Goal: Information Seeking & Learning: Learn about a topic

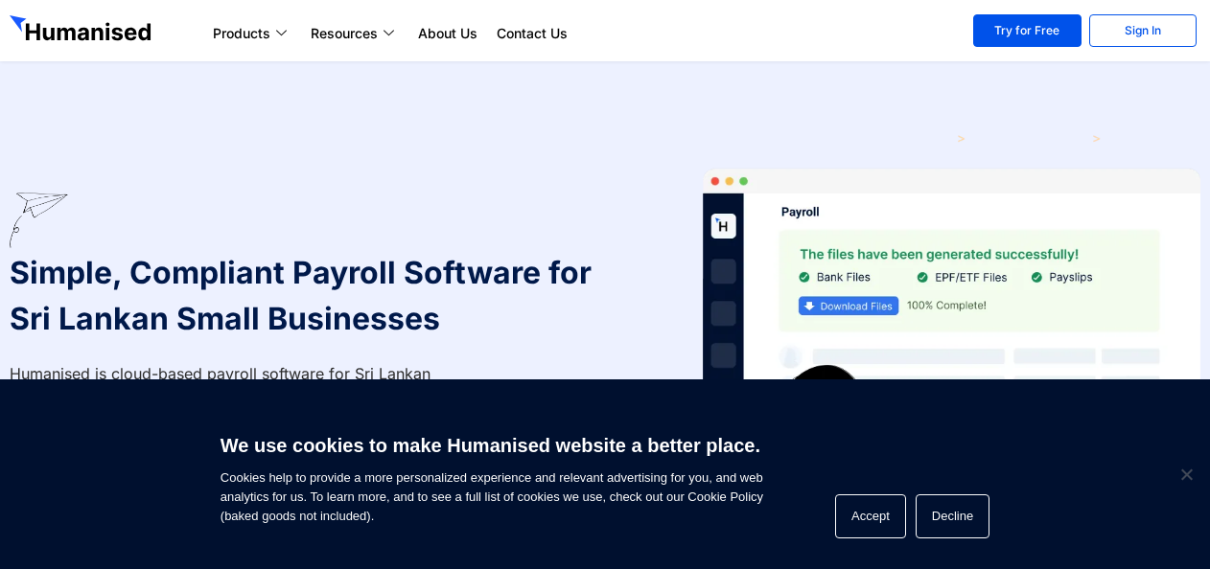
click at [96, 29] on img at bounding box center [83, 30] width 146 height 31
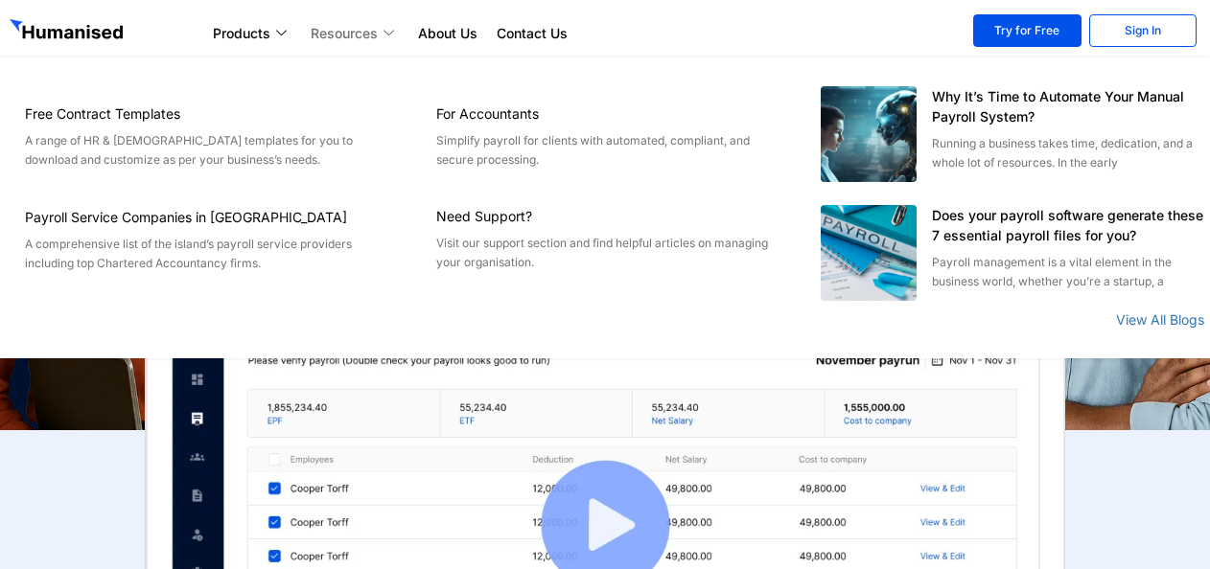
scroll to position [223, 0]
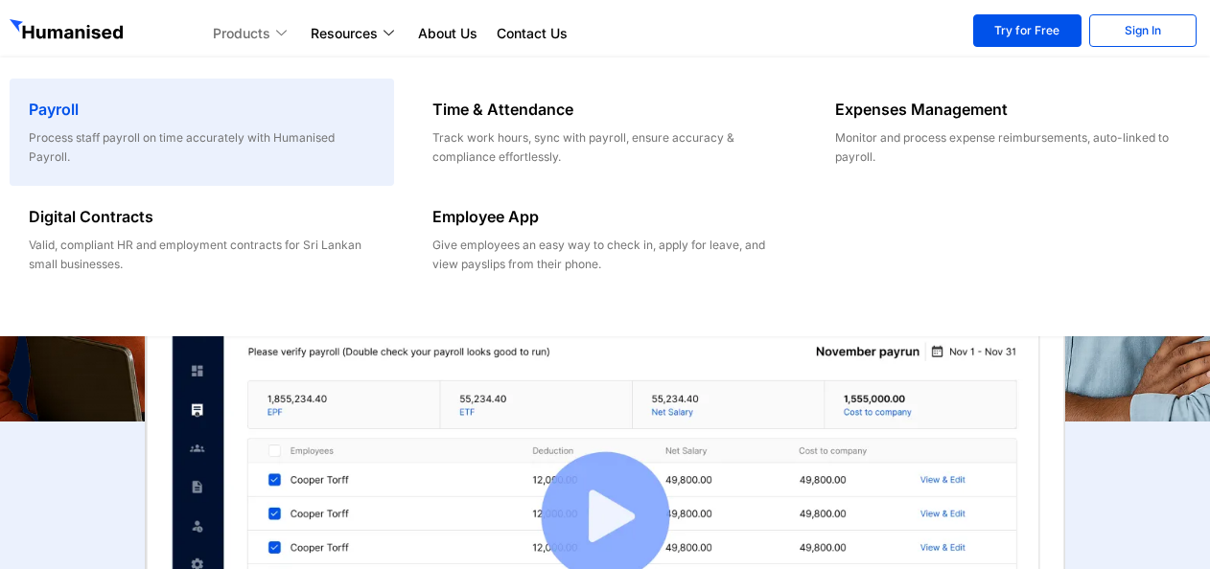
click at [49, 115] on h6 "Payroll" at bounding box center [202, 109] width 346 height 23
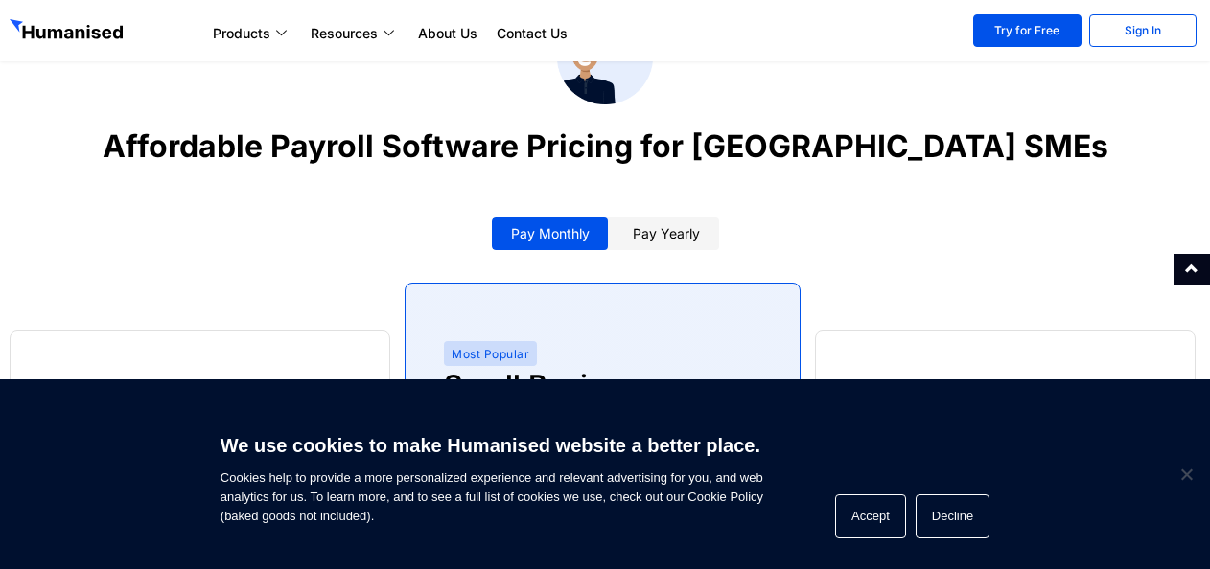
scroll to position [2793, 0]
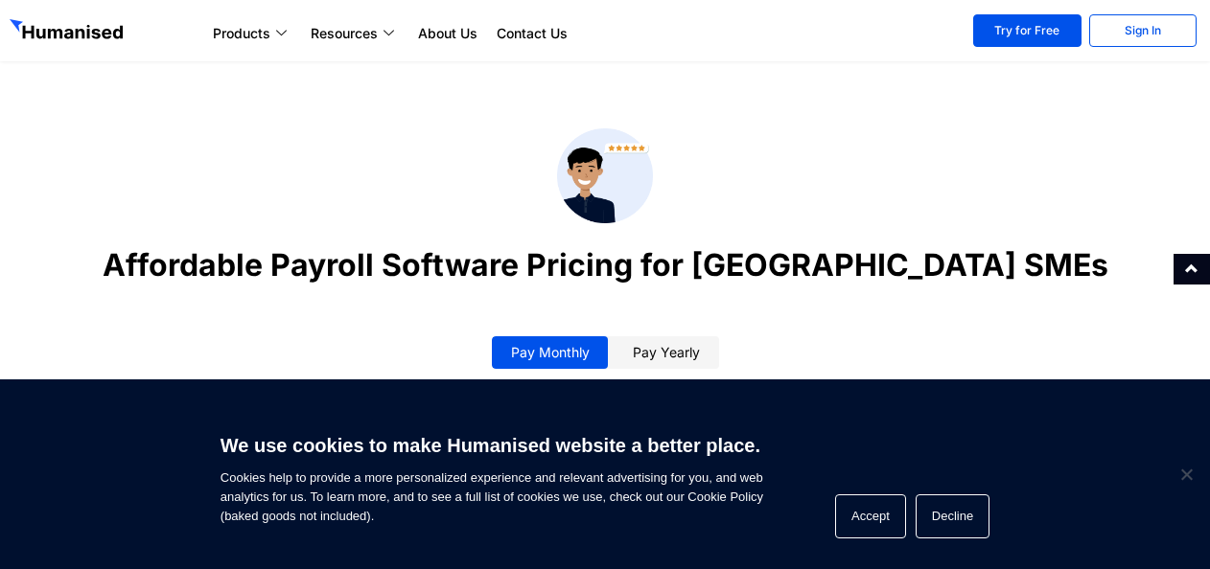
click at [656, 336] on link "Pay yearly" at bounding box center [666, 352] width 105 height 33
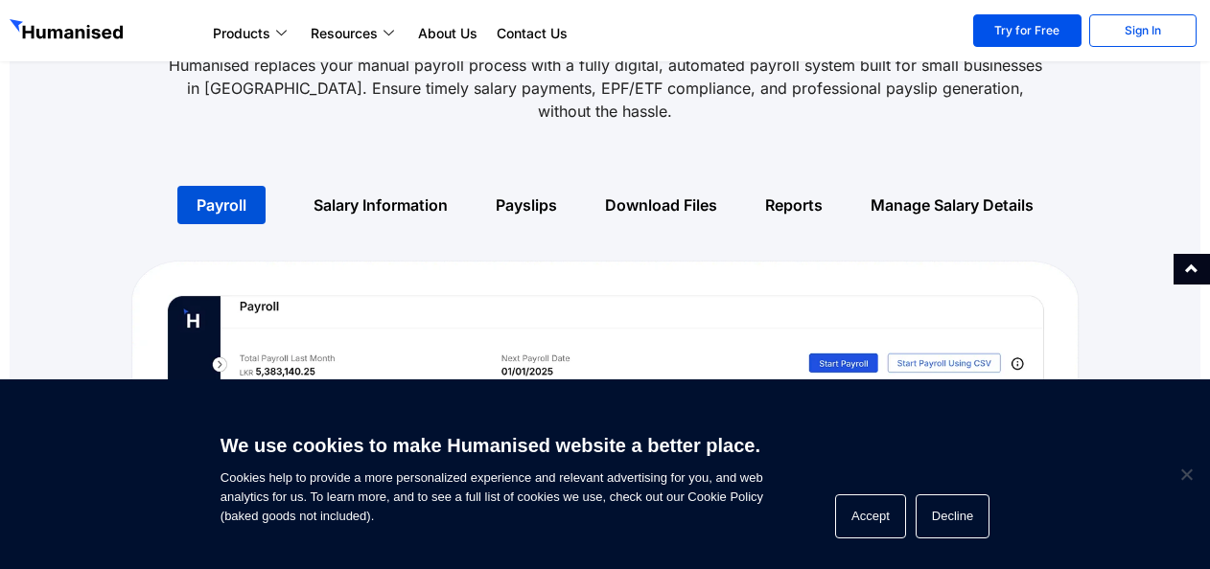
scroll to position [1227, 0]
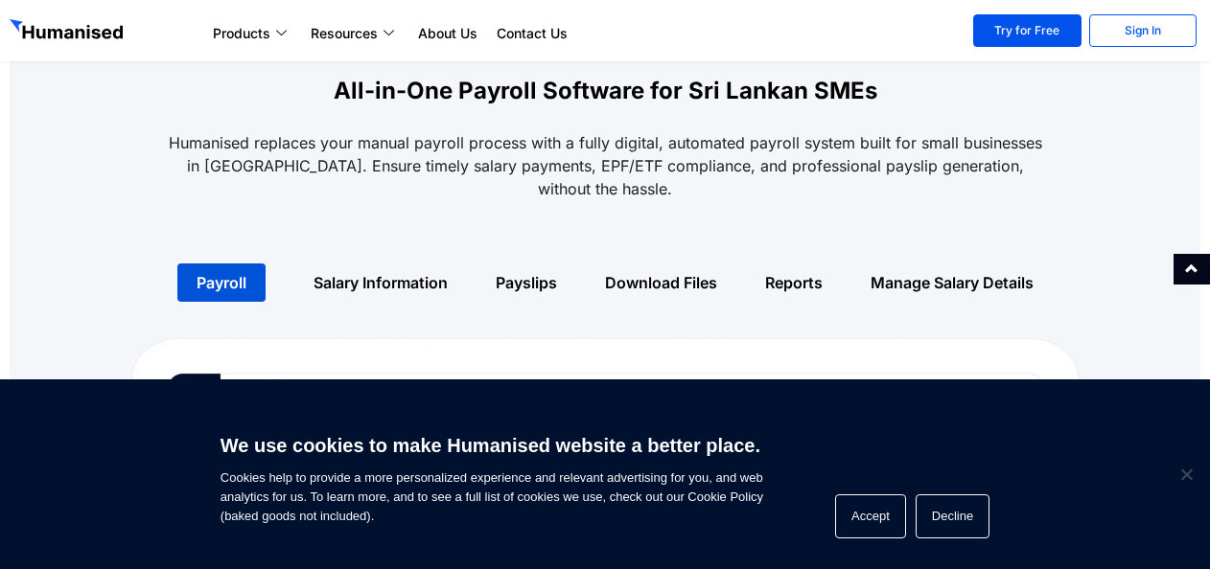
click at [422, 273] on link "Salary Information" at bounding box center [380, 282] width 134 height 19
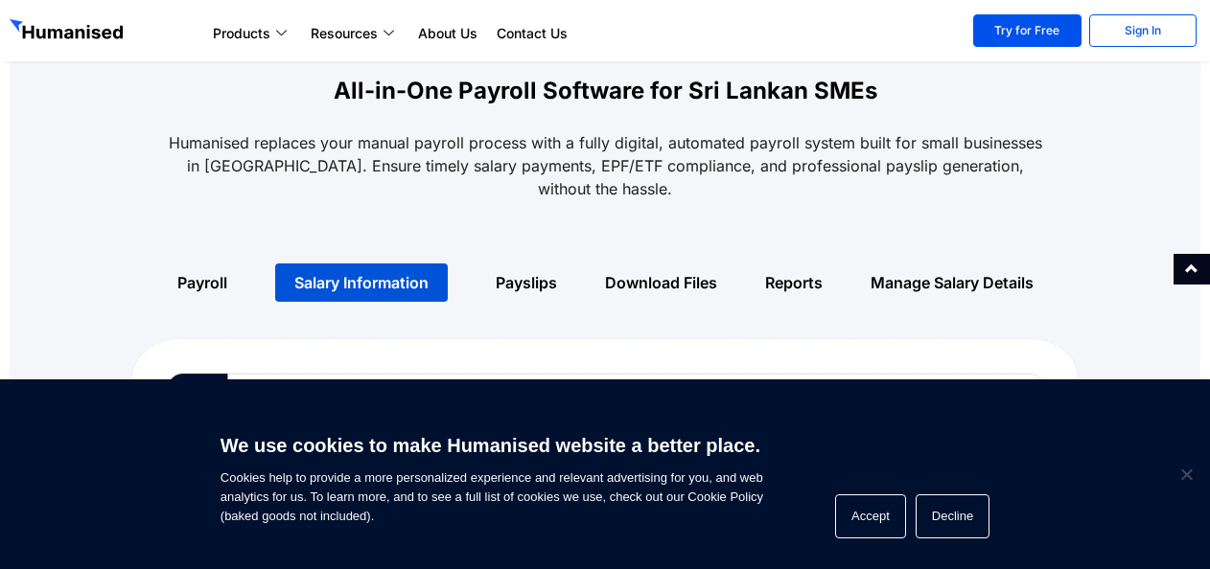
click at [503, 273] on link "Payslips" at bounding box center [526, 282] width 61 height 19
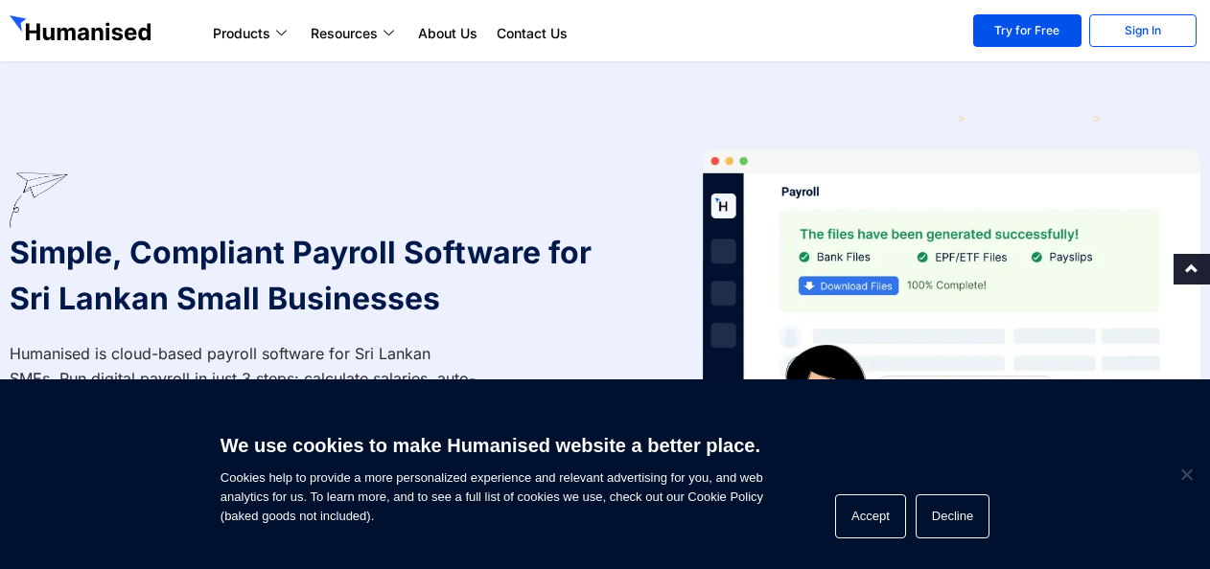
scroll to position [0, 0]
